Goal: Book appointment/travel/reservation

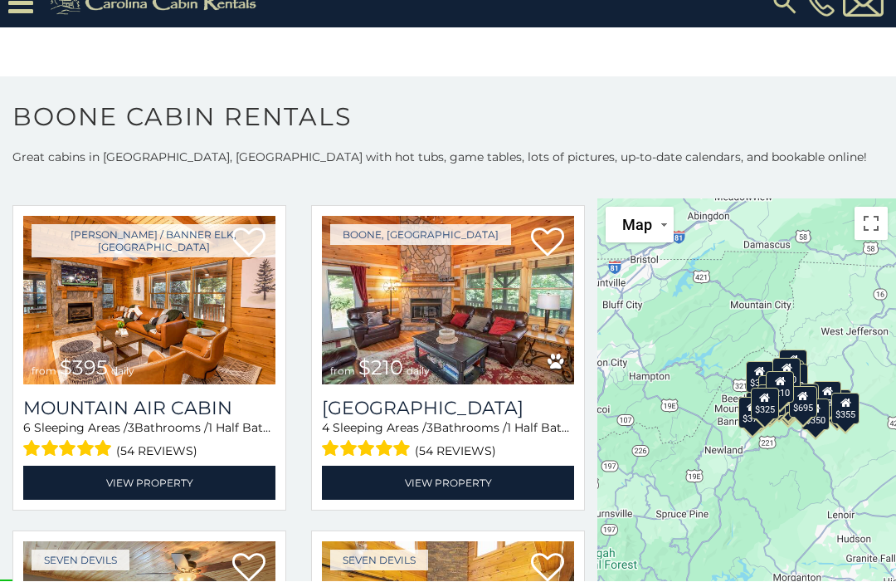
scroll to position [4305, 0]
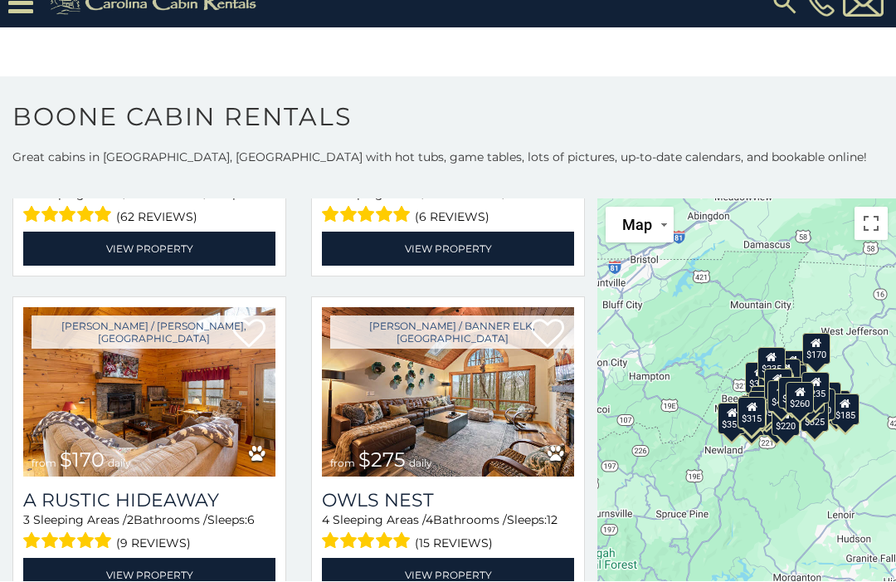
scroll to position [6494, 0]
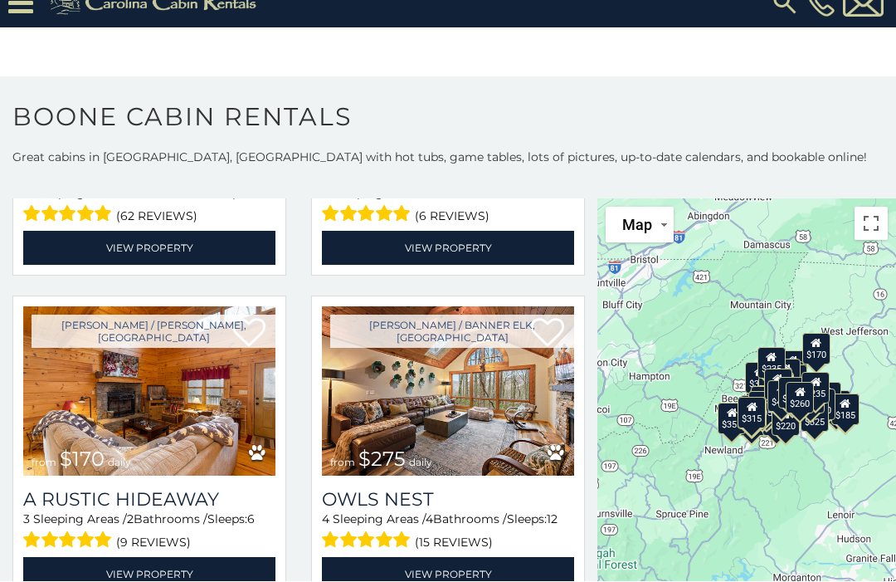
click at [755, 286] on div "$349 $480 $525 $315 $355 $675 $635 $930 $400 $451 $330 $400 $485 $460 $395 $255…" at bounding box center [746, 417] width 299 height 436
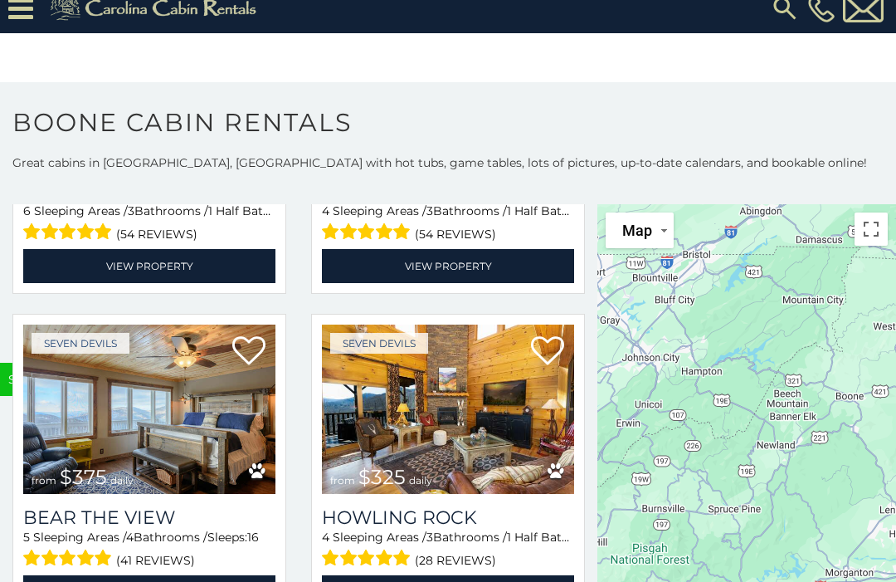
scroll to position [17, 0]
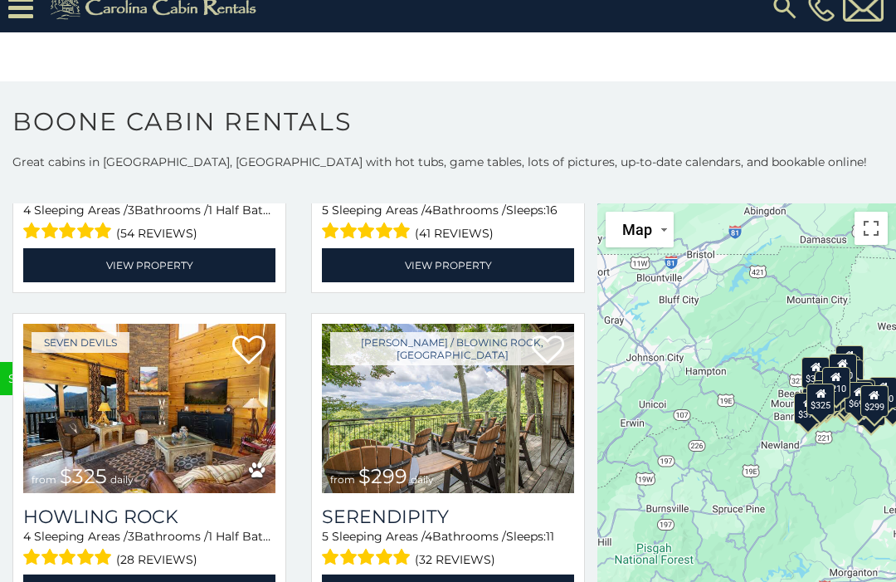
click at [704, 330] on div "$349 $480 $525 $315 $355 $675 $635 $930 $400 $451 $330 $400 $485 $460 $395 $255…" at bounding box center [746, 421] width 299 height 436
click at [691, 334] on div "$349 $480 $525 $315 $355 $675 $635 $930 $400 $451 $330 $400 $485 $460 $395 $255…" at bounding box center [746, 421] width 299 height 436
click at [670, 312] on div "$349 $480 $525 $315 $355 $675 $635 $930 $400 $451 $330 $400 $485 $460 $395 $255…" at bounding box center [746, 421] width 299 height 436
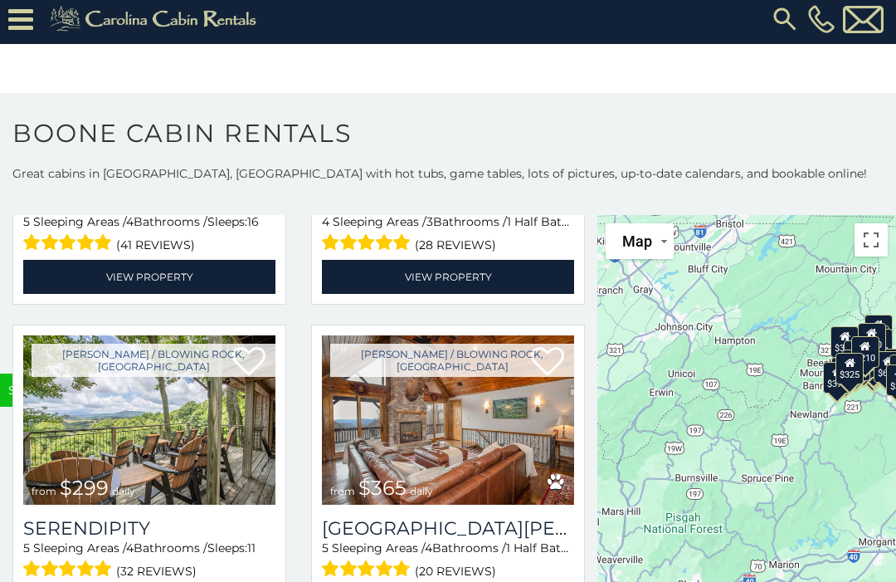
scroll to position [0, 0]
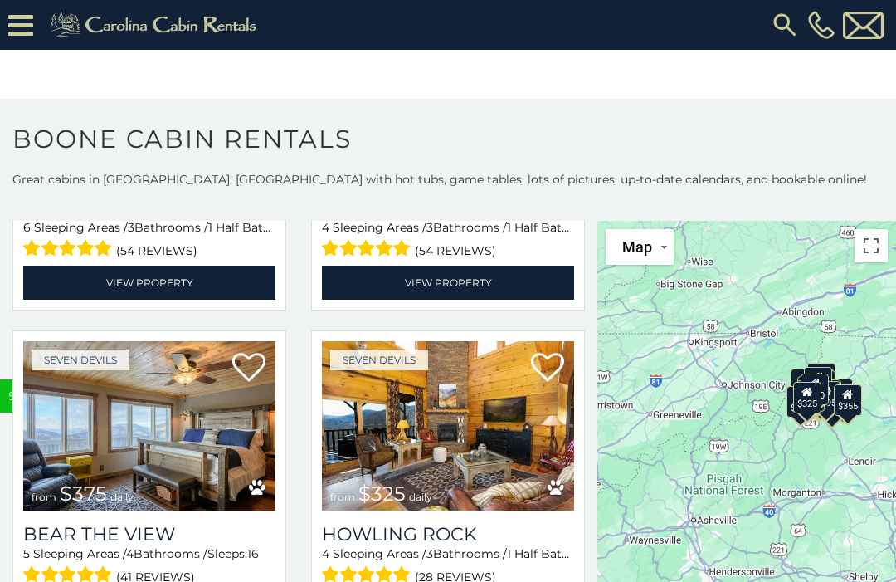
click at [653, 260] on button "Map" at bounding box center [640, 247] width 68 height 36
click at [684, 321] on li "Map" at bounding box center [655, 309] width 96 height 29
click at [839, 296] on div "$349 $480 $525 $315 $355 $675 $635 $930 $400 $451 $330 $400 $485 $460 $395 $255…" at bounding box center [746, 439] width 299 height 436
click at [825, 304] on div "$349 $480 $525 $315 $355 $675 $635 $930 $400 $451 $330 $400 $485 $460 $395 $255…" at bounding box center [746, 439] width 299 height 436
